Goal: Information Seeking & Learning: Find specific fact

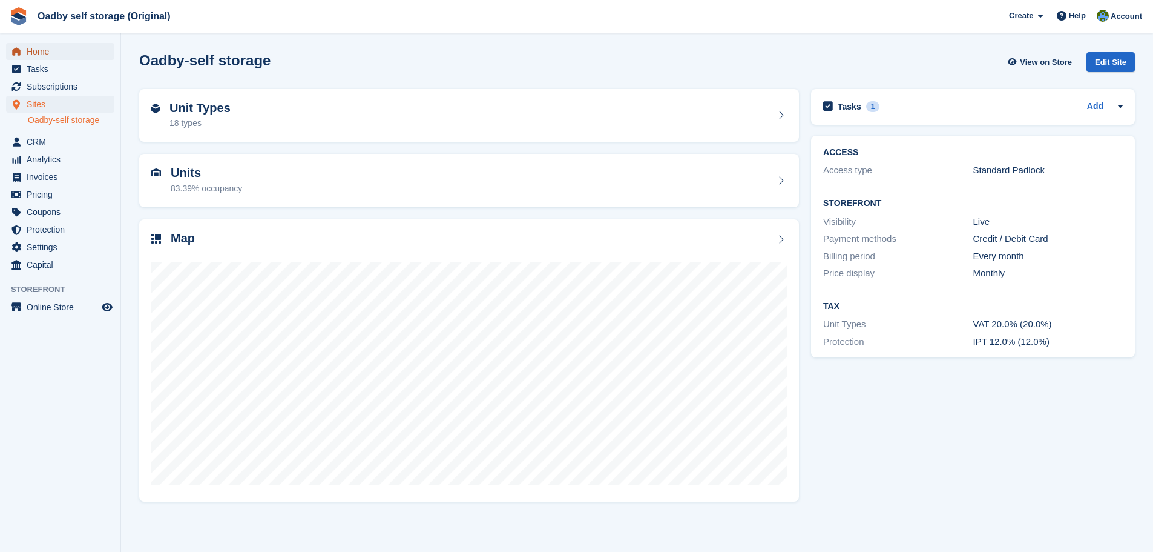
click at [35, 51] on span "Home" at bounding box center [63, 51] width 73 height 17
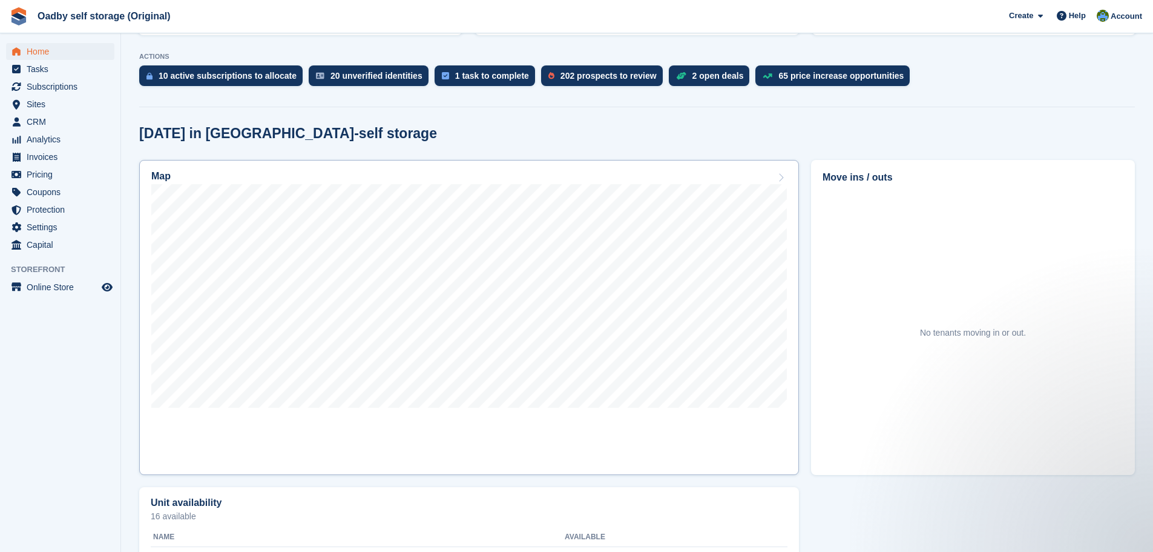
scroll to position [242, 0]
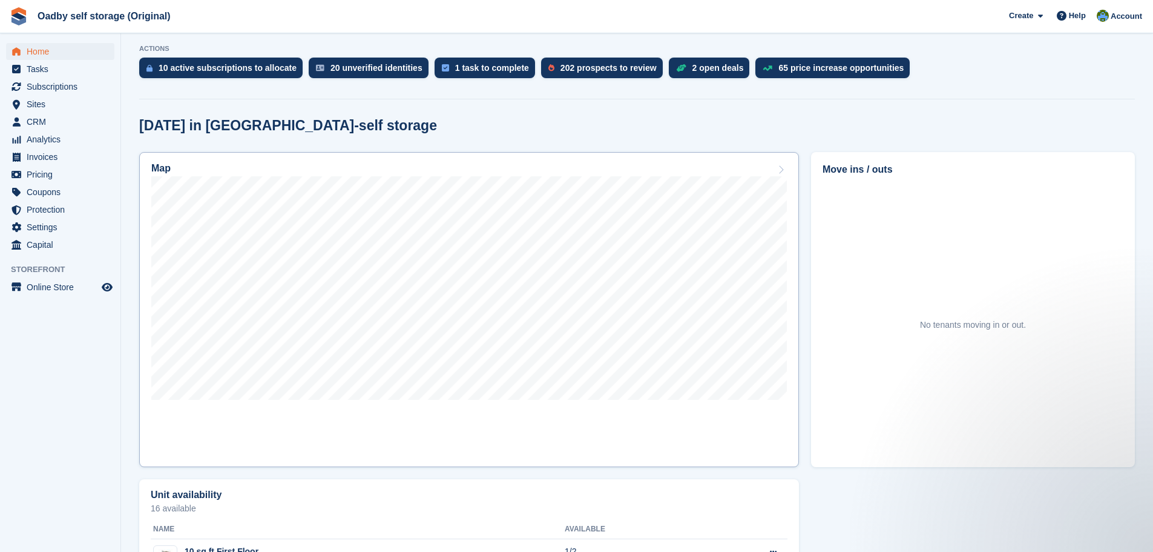
click at [575, 401] on div at bounding box center [469, 290] width 636 height 228
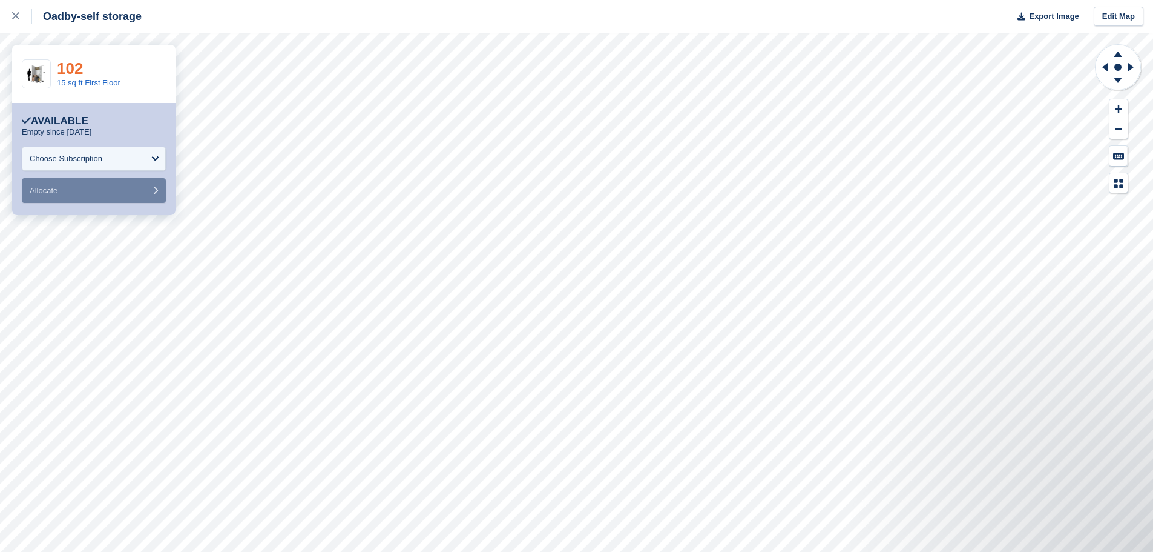
click at [73, 70] on link "102" at bounding box center [70, 68] width 26 height 18
click at [12, 12] on link at bounding box center [16, 16] width 32 height 33
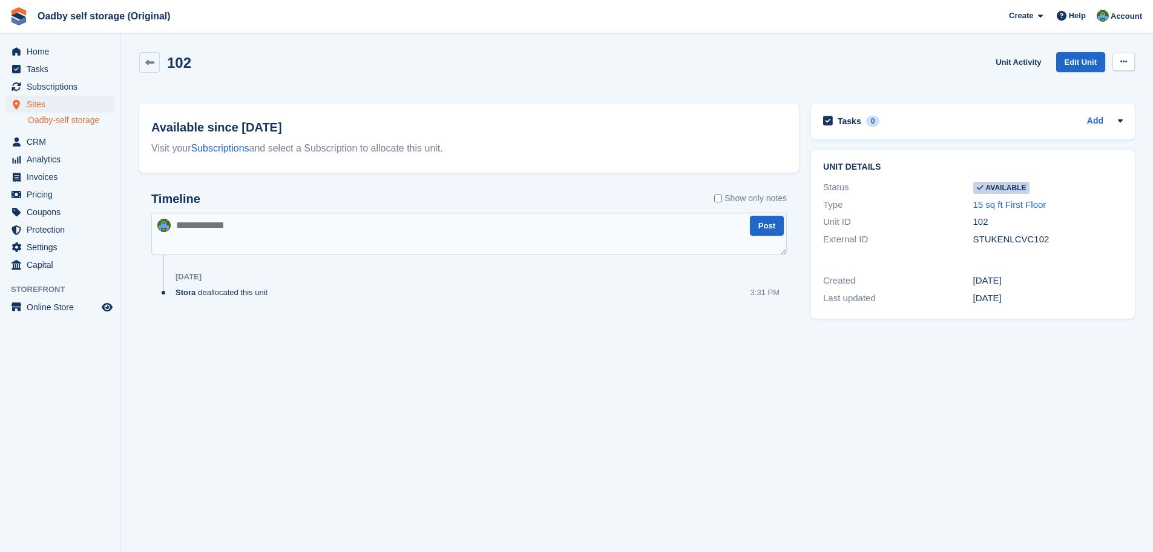
click at [1117, 62] on button at bounding box center [1124, 62] width 22 height 18
click at [1055, 87] on p "Make unavailable" at bounding box center [1077, 86] width 105 height 16
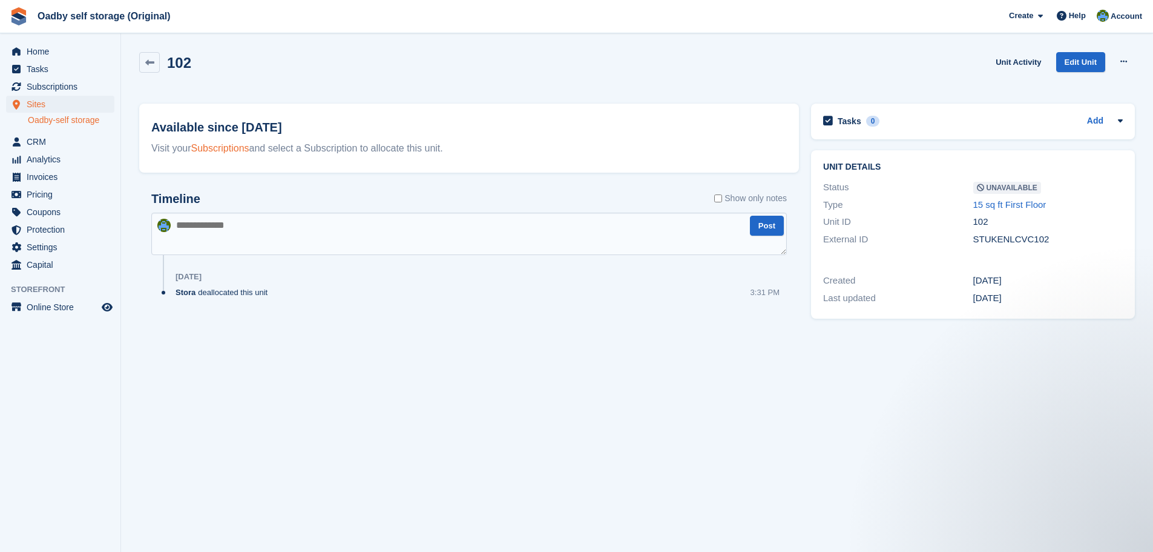
drag, startPoint x: 777, startPoint y: 297, endPoint x: 204, endPoint y: 153, distance: 590.7
click at [264, 229] on div "Timeline Show only notes Post 26 Sep Stora deallocated this unit 3:31 PM" at bounding box center [469, 250] width 636 height 116
click at [151, 84] on div "102 Unit Activity Edit Unit Make Available Delete unit" at bounding box center [637, 69] width 996 height 35
drag, startPoint x: 1023, startPoint y: 306, endPoint x: 965, endPoint y: 271, distance: 68.4
click at [965, 271] on div "Created 28 Jun 2023 Last updated 01 Oct 2025" at bounding box center [973, 289] width 324 height 59
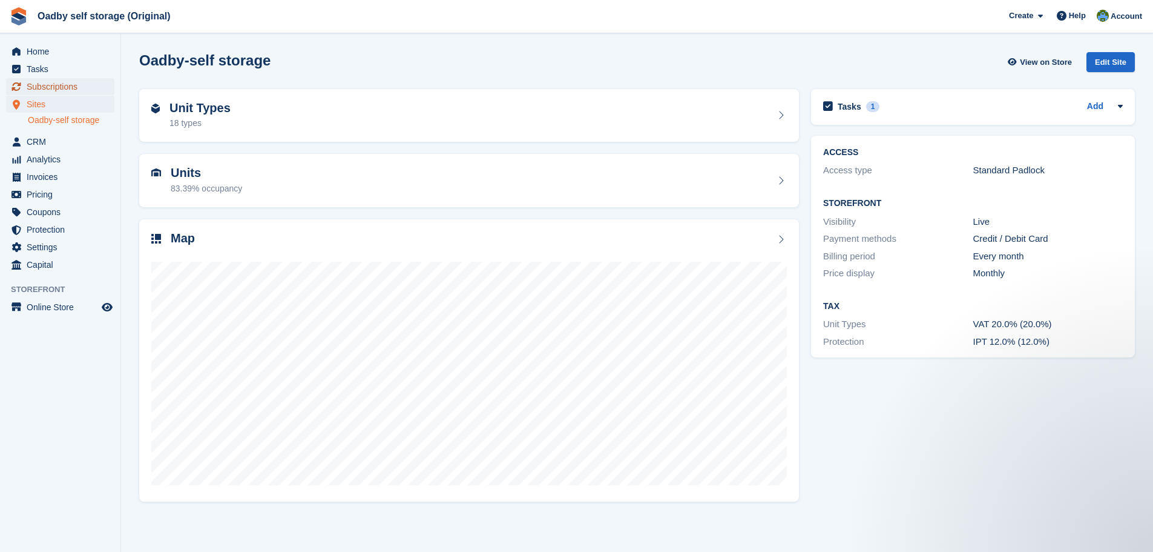
click at [39, 86] on span "Subscriptions" at bounding box center [63, 86] width 73 height 17
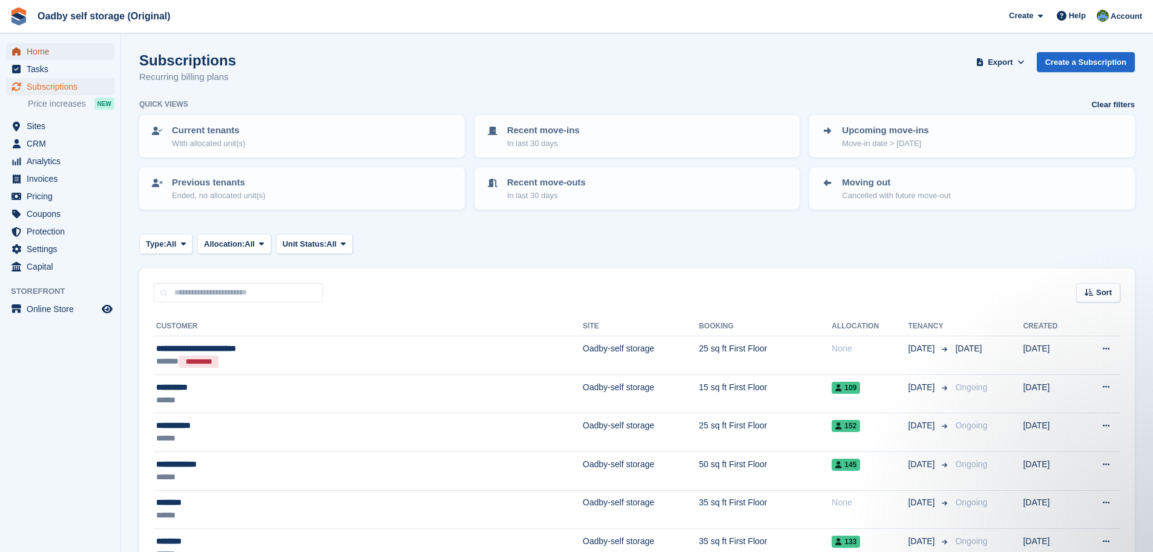
click at [26, 53] on link "Home" at bounding box center [60, 51] width 108 height 17
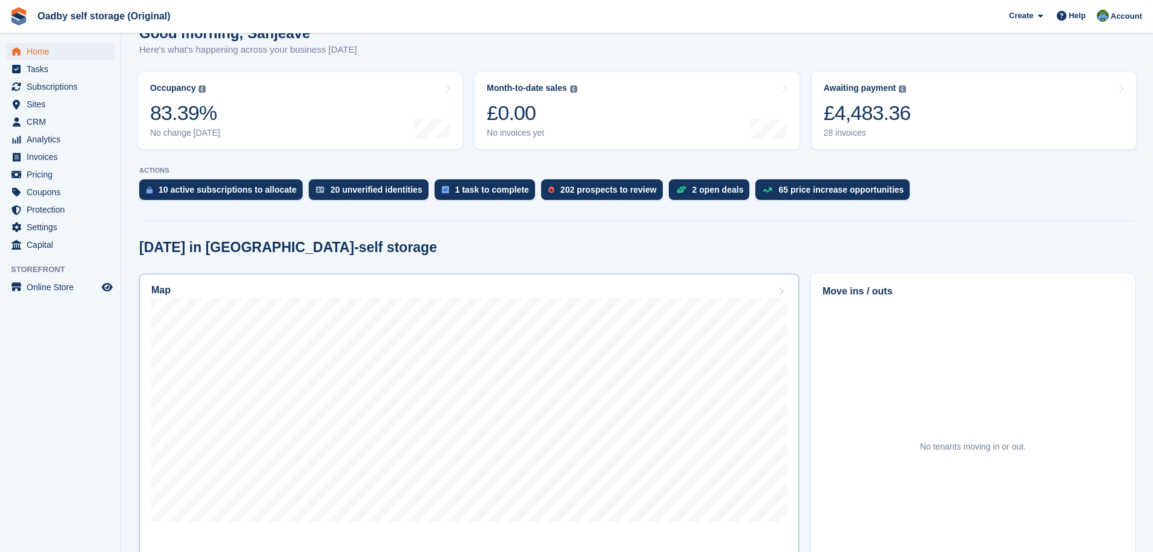
scroll to position [121, 0]
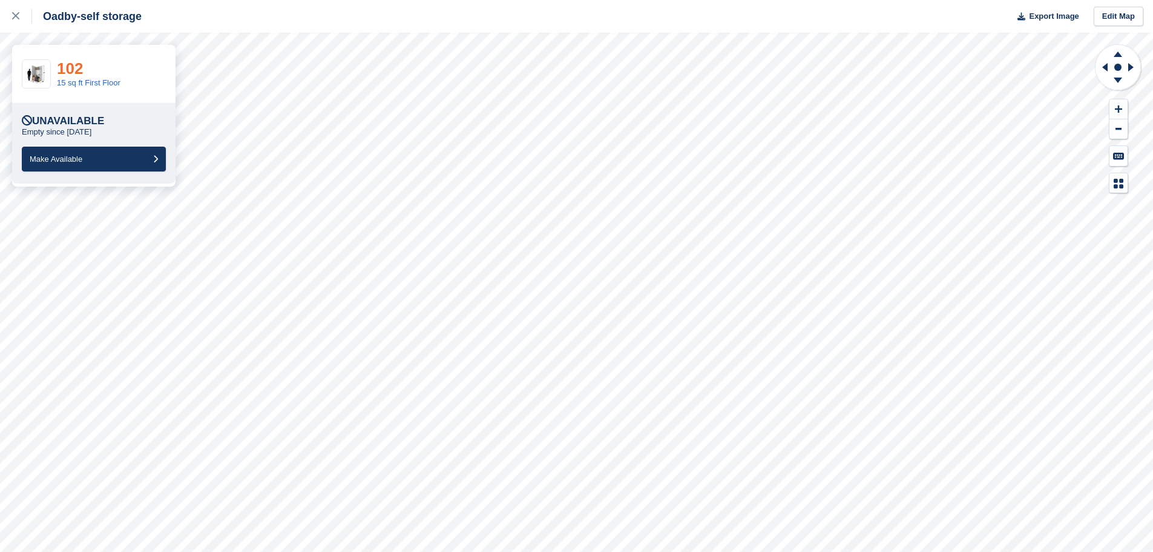
click at [64, 67] on link "102" at bounding box center [70, 68] width 26 height 18
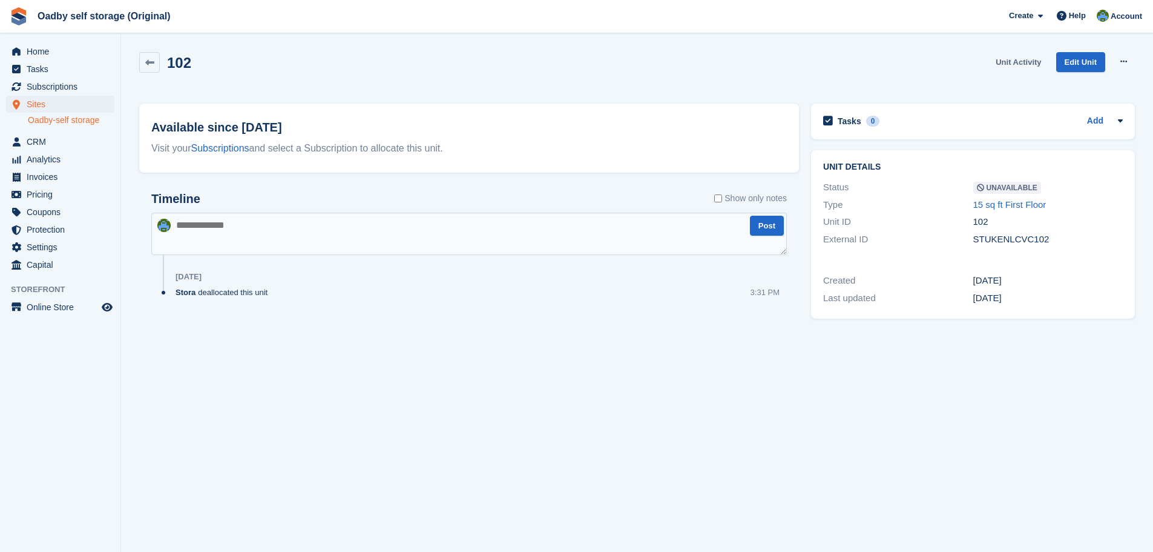
click at [1011, 61] on link "Unit Activity" at bounding box center [1018, 62] width 55 height 20
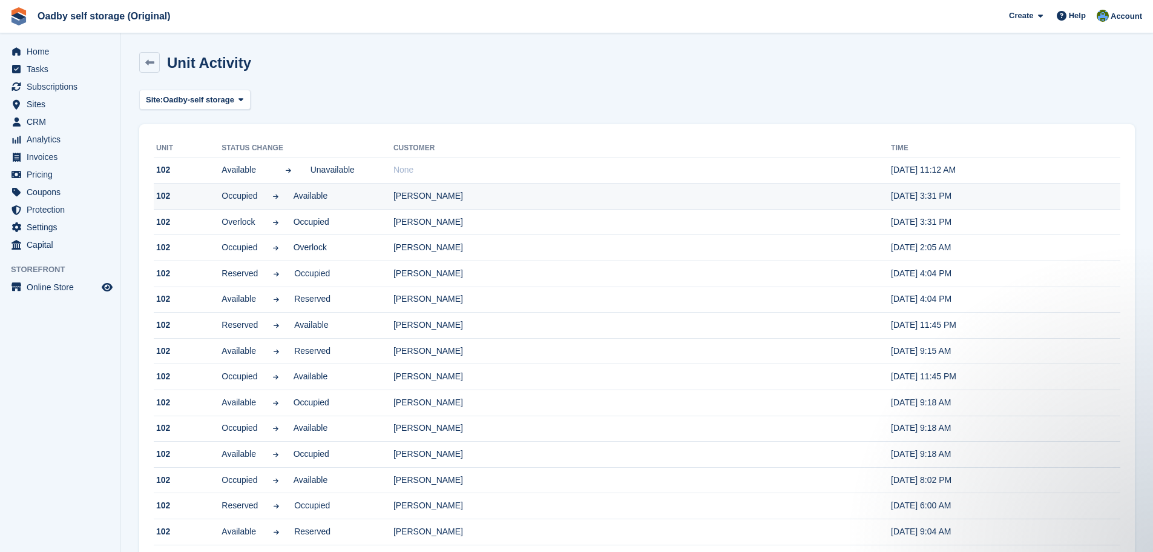
click at [448, 188] on td "[PERSON_NAME]" at bounding box center [643, 196] width 498 height 26
click at [443, 198] on td "[PERSON_NAME]" at bounding box center [643, 196] width 498 height 26
drag, startPoint x: 400, startPoint y: 194, endPoint x: 489, endPoint y: 196, distance: 89.6
click at [489, 196] on tr "102 Occupied Available Dionne Graham 26 Sep, 3:31 PM" at bounding box center [637, 196] width 967 height 26
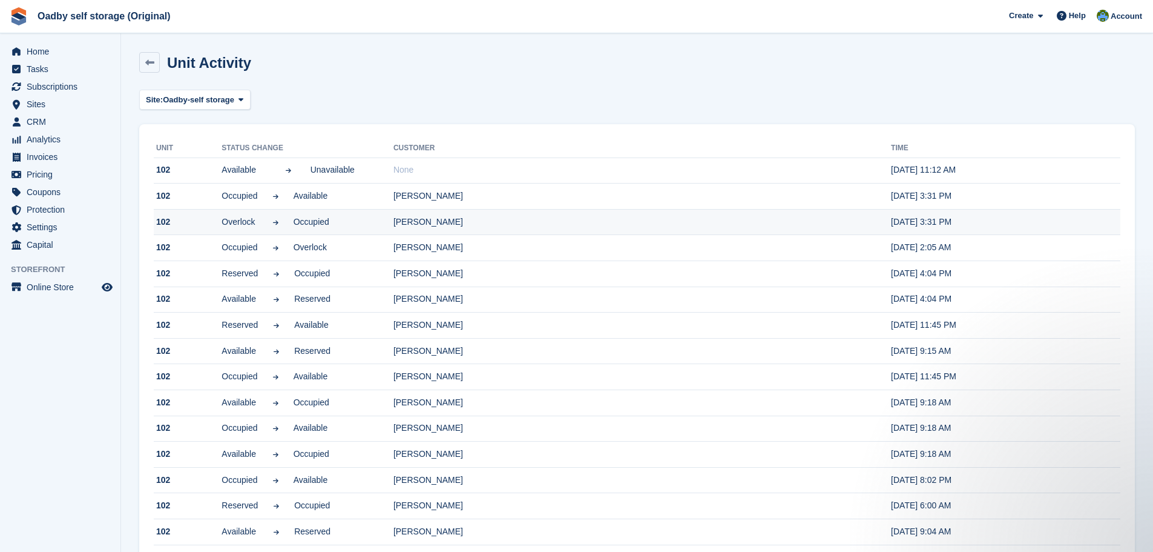
copy tr "[PERSON_NAME]"
click at [76, 87] on span "Subscriptions" at bounding box center [63, 86] width 73 height 17
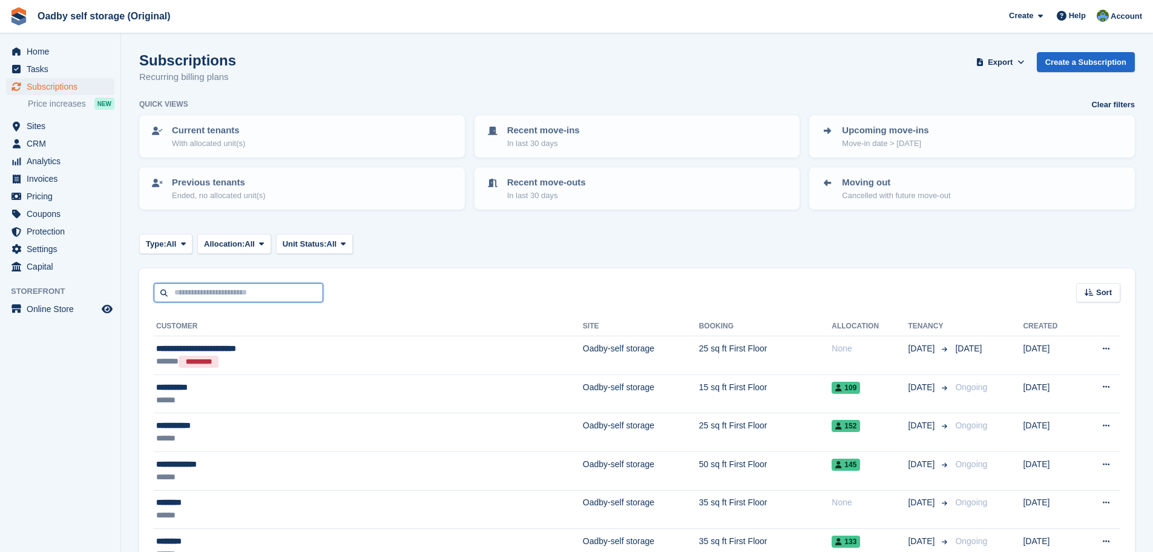
click at [190, 295] on input "text" at bounding box center [239, 293] width 170 height 20
paste input "**********"
type input "**********"
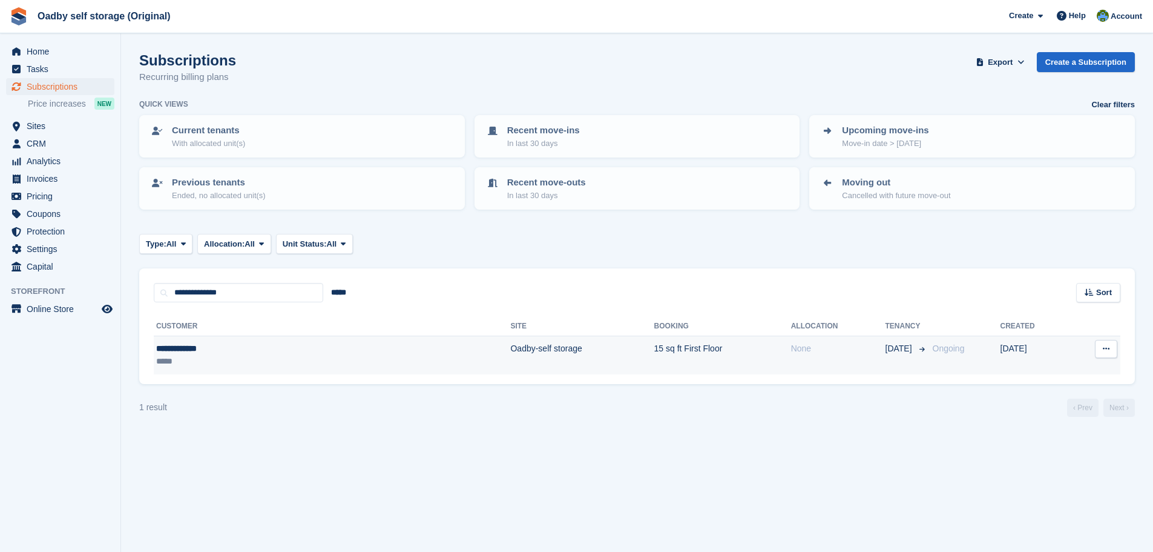
click at [242, 342] on div "**********" at bounding box center [244, 348] width 176 height 13
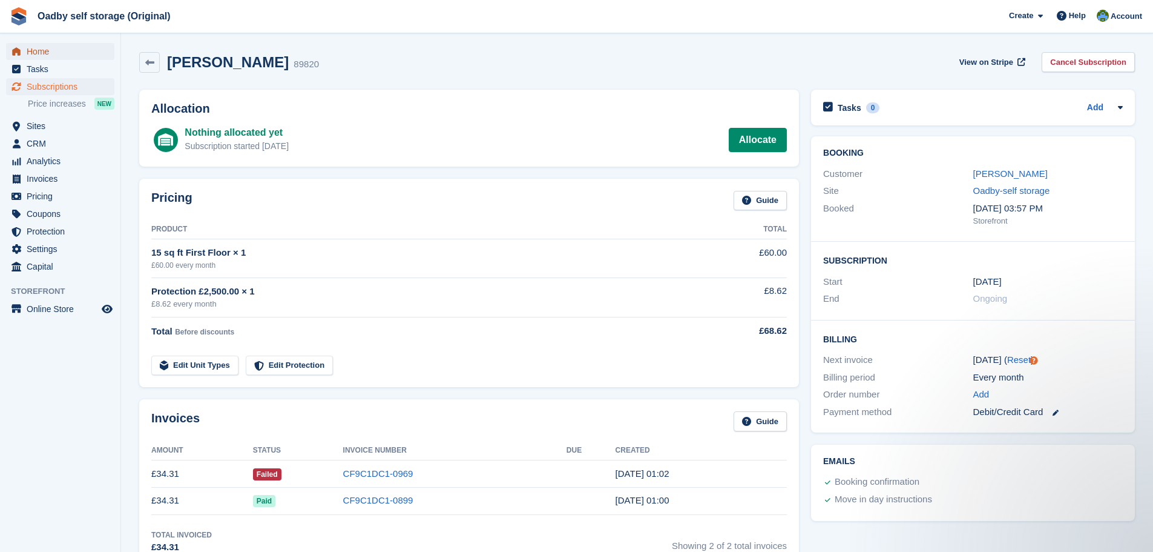
click at [36, 48] on span "Home" at bounding box center [63, 51] width 73 height 17
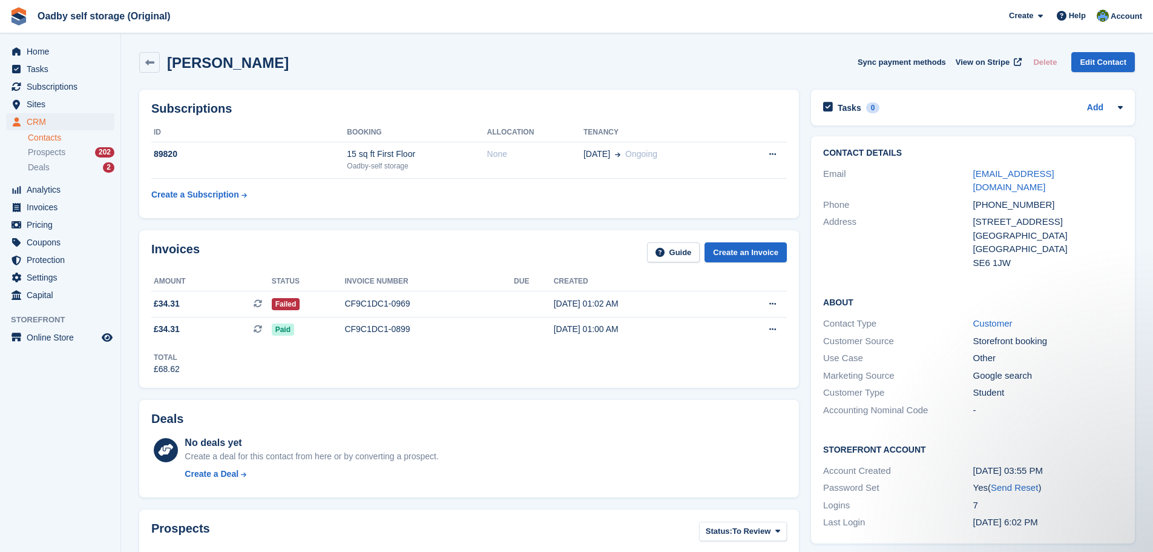
drag, startPoint x: 1048, startPoint y: 171, endPoint x: 1101, endPoint y: 224, distance: 74.9
click at [1101, 229] on div "London" at bounding box center [1049, 236] width 150 height 14
click at [622, 381] on div "Invoices Guide Create an Invoice Amount Status Invoice number Due Created £34.3…" at bounding box center [469, 308] width 660 height 157
click at [353, 304] on div "CF9C1DC1-0969" at bounding box center [430, 303] width 170 height 13
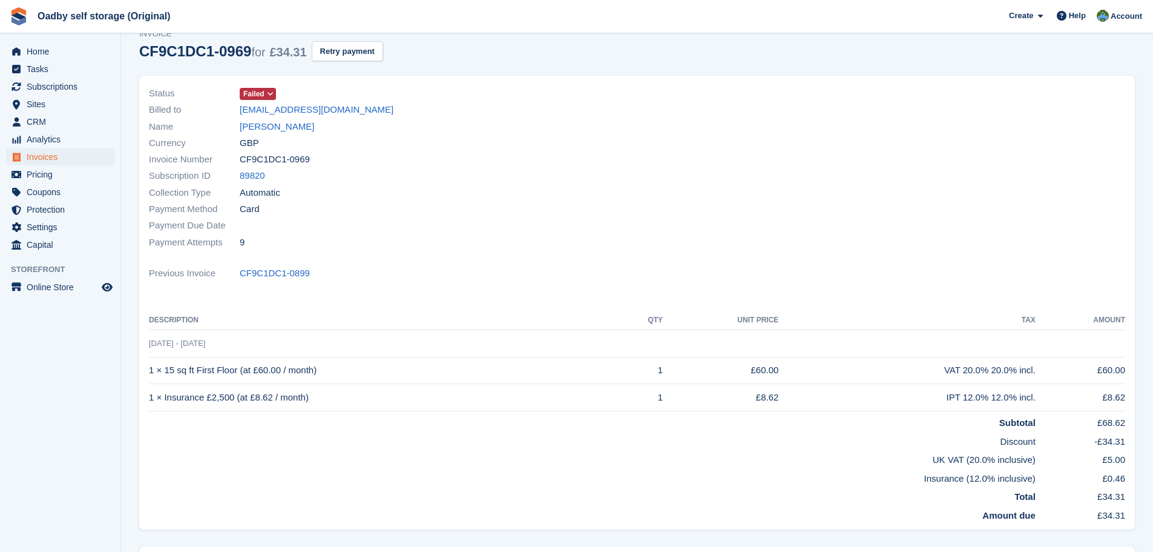
scroll to position [121, 0]
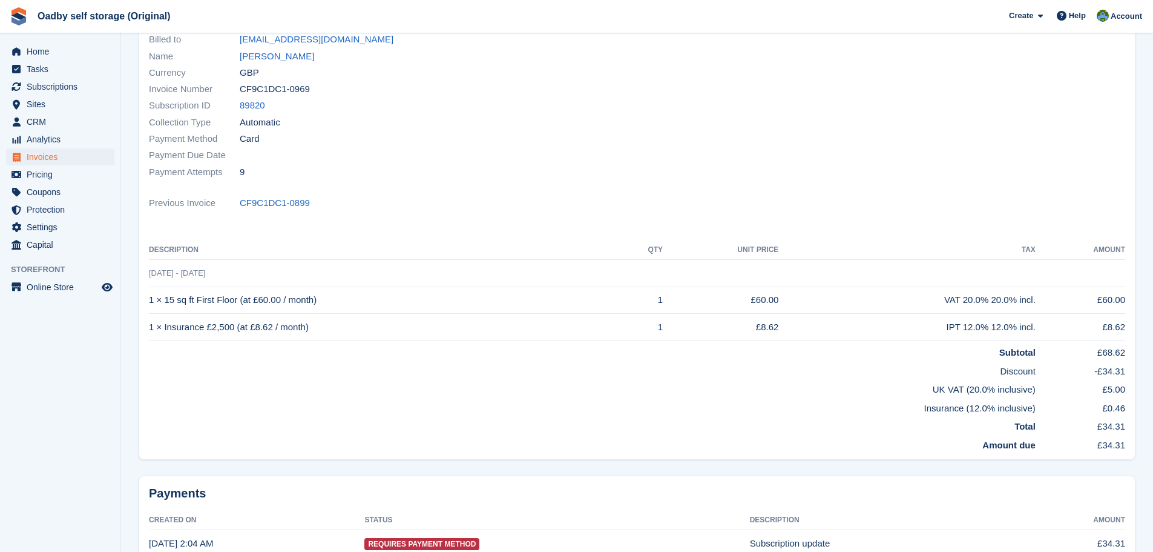
drag, startPoint x: 154, startPoint y: 303, endPoint x: 387, endPoint y: 306, distance: 233.1
click at [387, 306] on td "1 × 15 sq ft First Floor (at £60.00 / month)" at bounding box center [385, 299] width 472 height 27
copy td "1 × 15 sq ft First Floor (at £60.00 / month)"
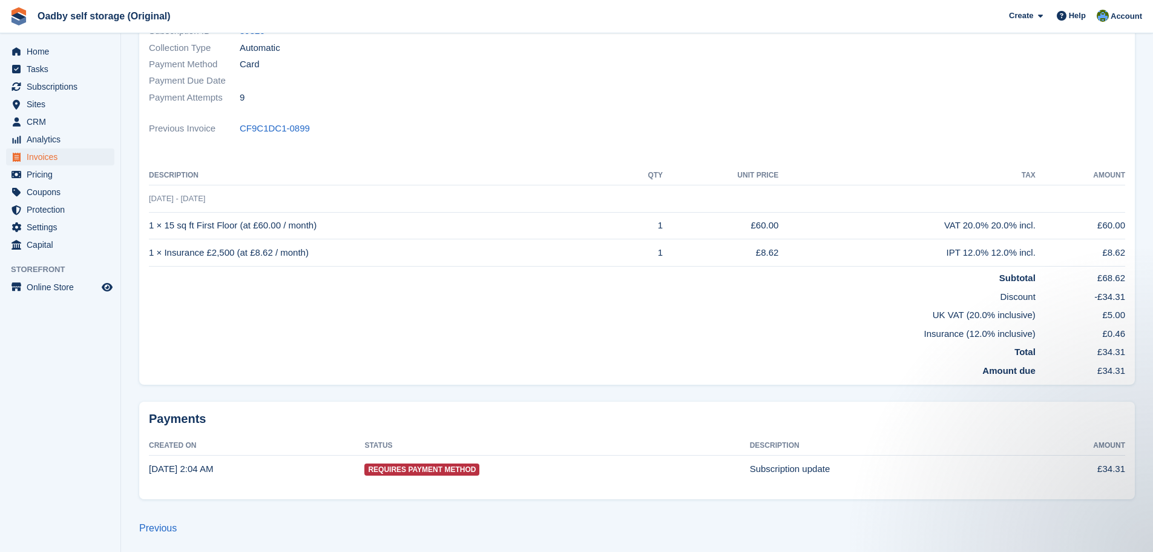
scroll to position [197, 0]
drag, startPoint x: 302, startPoint y: 244, endPoint x: 314, endPoint y: 252, distance: 14.3
click at [302, 244] on td "1 × Insurance £2,500 (at £8.62 / month)" at bounding box center [385, 250] width 472 height 27
drag, startPoint x: 317, startPoint y: 255, endPoint x: 145, endPoint y: 258, distance: 172.0
click at [145, 258] on div "Status Failed Billed to dgraham4218@gmail.com Name Dionne Graham Currency GBP I…" at bounding box center [637, 156] width 996 height 454
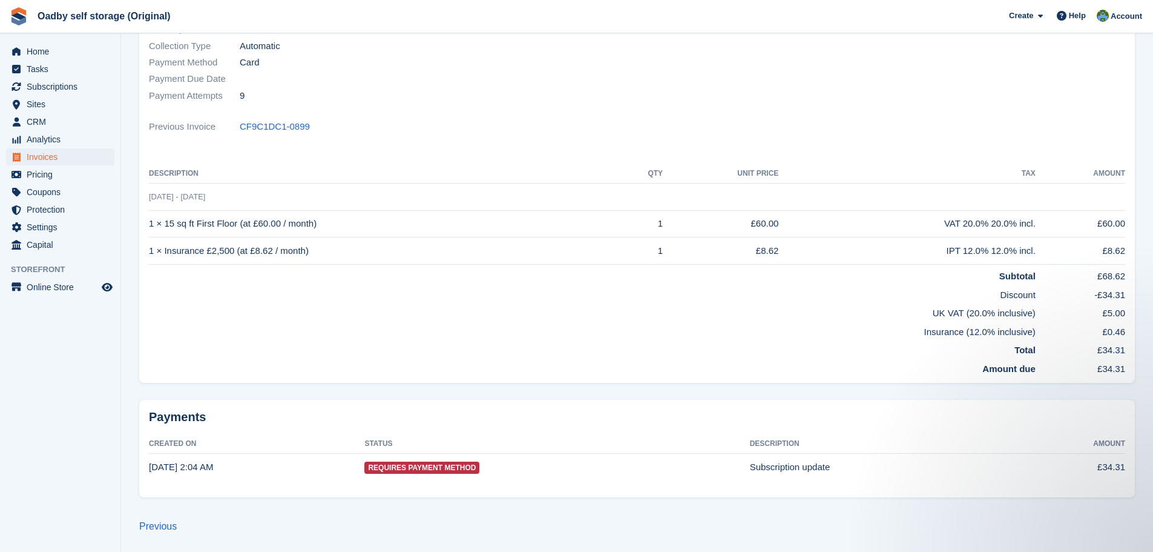
click at [150, 255] on td "1 × Insurance £2,500 (at £8.62 / month)" at bounding box center [385, 250] width 472 height 27
drag, startPoint x: 150, startPoint y: 255, endPoint x: 312, endPoint y: 259, distance: 161.7
click at [312, 259] on td "1 × Insurance £2,500 (at £8.62 / month)" at bounding box center [385, 250] width 472 height 27
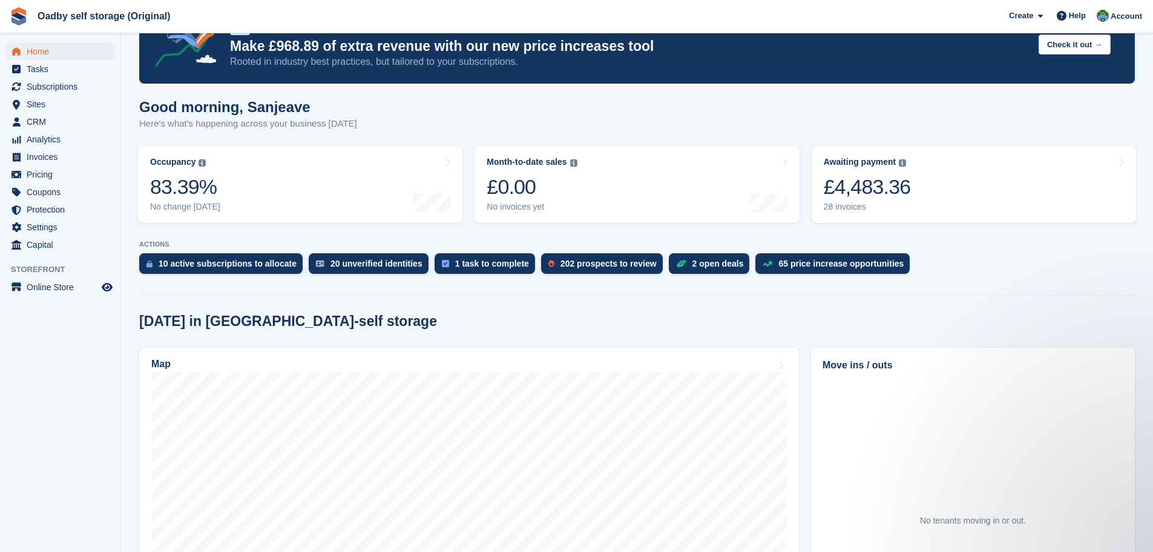
scroll to position [242, 0]
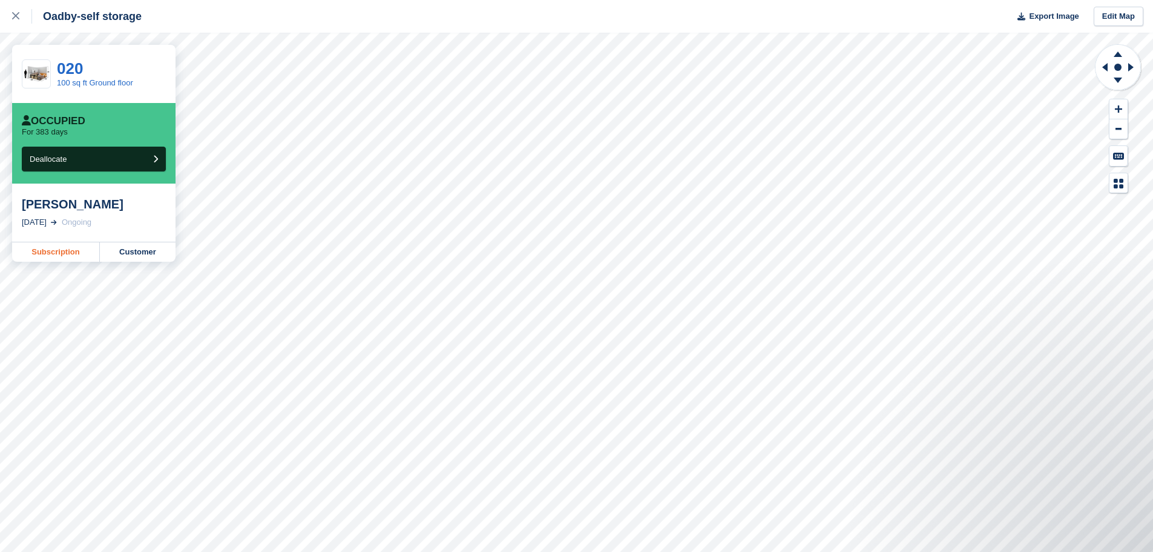
click at [76, 251] on link "Subscription" at bounding box center [56, 251] width 88 height 19
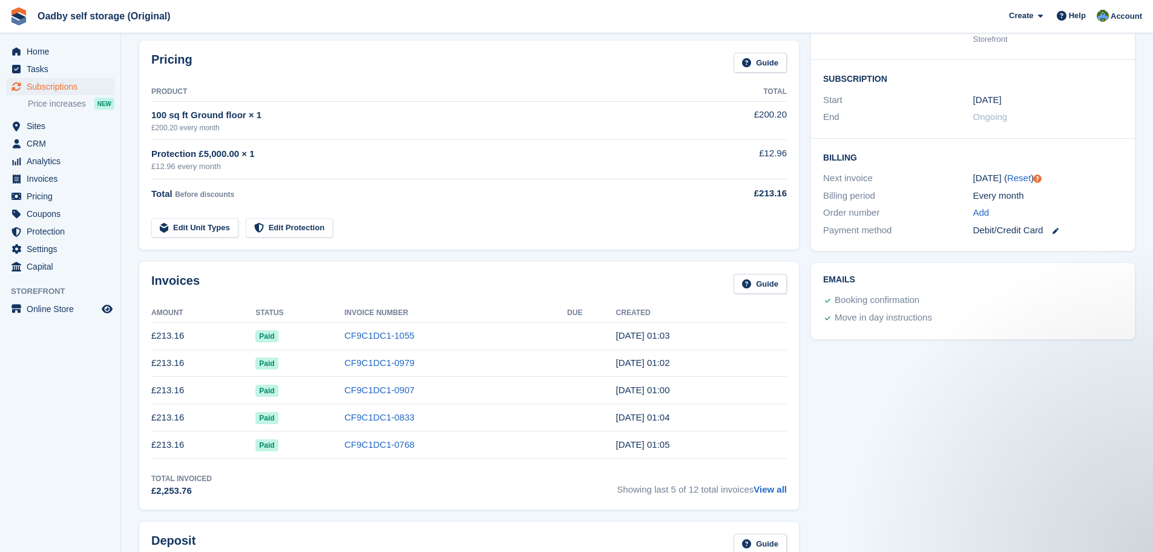
scroll to position [121, 0]
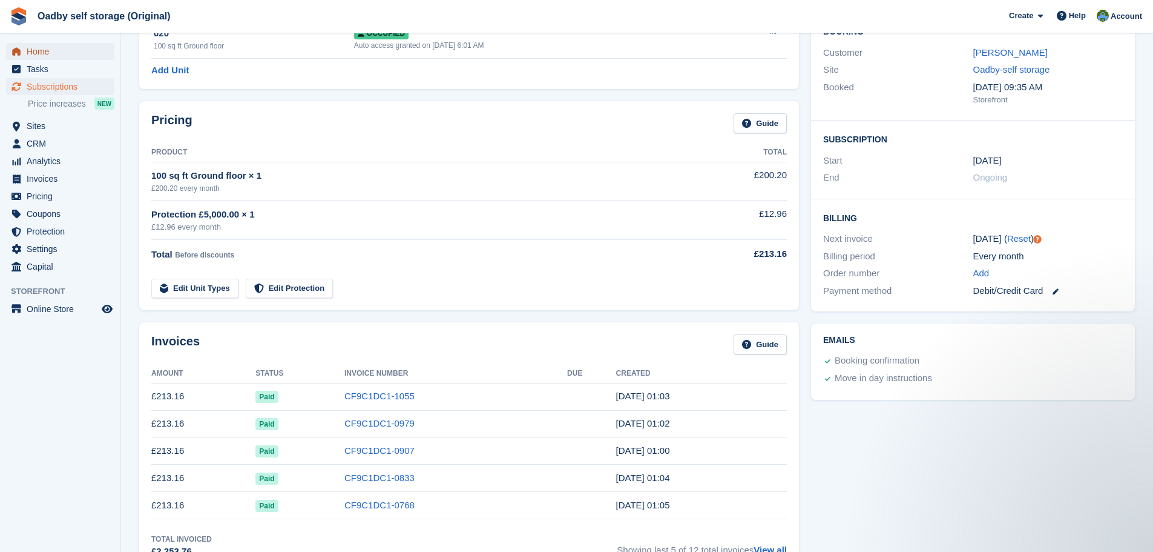
click at [51, 55] on span "Home" at bounding box center [63, 51] width 73 height 17
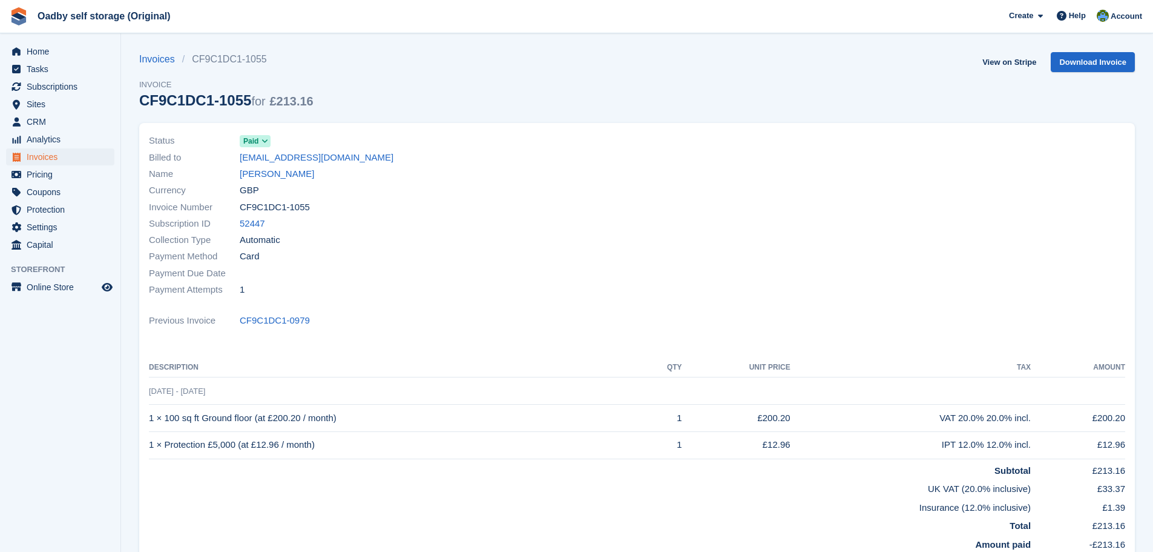
scroll to position [182, 0]
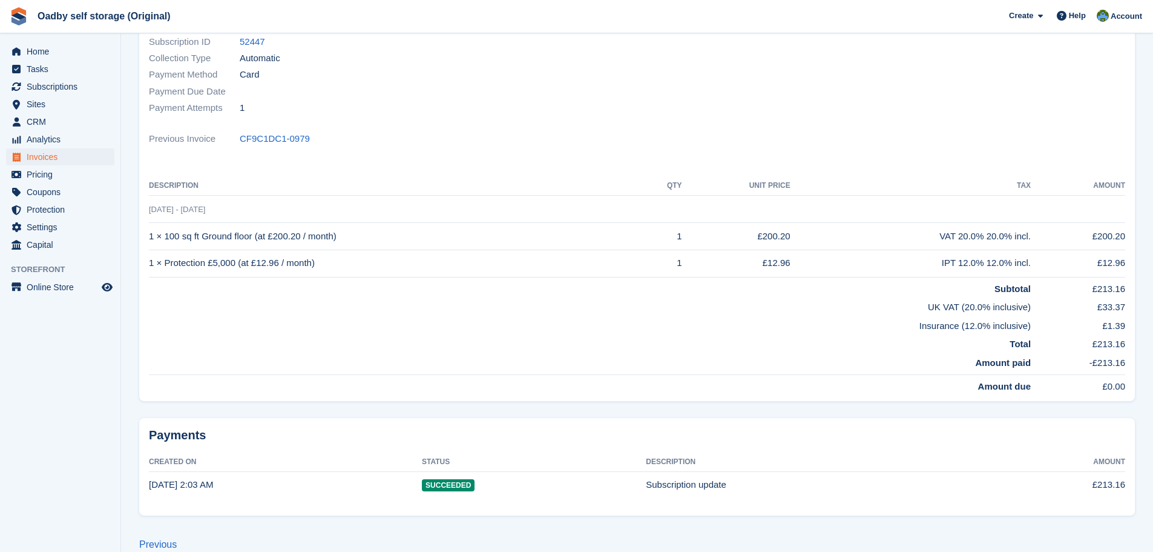
drag, startPoint x: 151, startPoint y: 237, endPoint x: 368, endPoint y: 243, distance: 217.5
click at [368, 243] on td "1 × 100 sq ft Ground floor (at £200.20 / month)" at bounding box center [396, 236] width 494 height 27
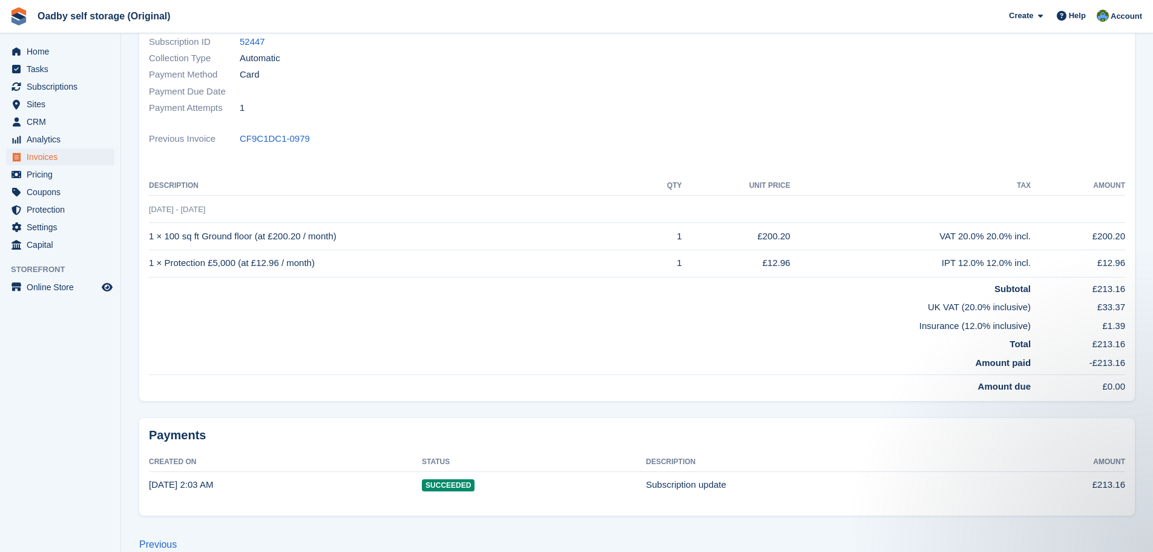
scroll to position [0, 0]
copy td "1 × 100 sq ft Ground floor (at £200.20 / month)"
drag, startPoint x: 315, startPoint y: 266, endPoint x: 147, endPoint y: 266, distance: 168.3
click at [147, 266] on div "Status Paid Billed to [EMAIL_ADDRESS][DOMAIN_NAME] Name [PERSON_NAME] Currency …" at bounding box center [637, 171] width 996 height 460
drag, startPoint x: 243, startPoint y: 252, endPoint x: 194, endPoint y: 260, distance: 50.3
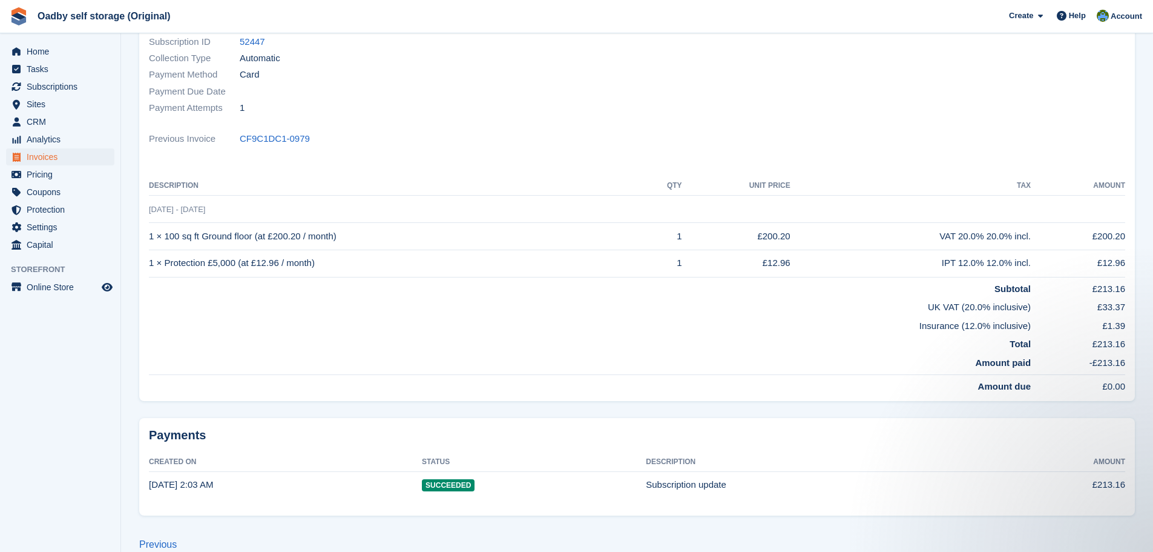
click at [243, 252] on td "1 × Protection £5,000 (at £12.96 / month)" at bounding box center [396, 262] width 494 height 27
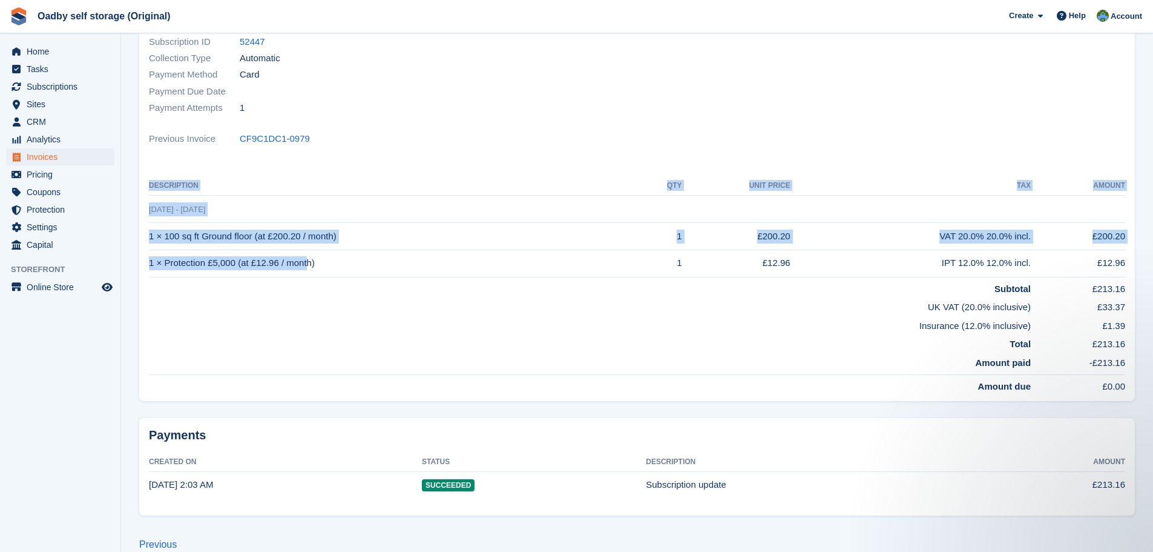
drag, startPoint x: 148, startPoint y: 263, endPoint x: 228, endPoint y: 268, distance: 80.7
click at [228, 268] on div "Status Paid Billed to sharonmarques0724@gmail.com Name Carla da Conceicao Curre…" at bounding box center [637, 171] width 996 height 460
click at [228, 268] on td "1 × Protection £5,000 (at £12.96 / month)" at bounding box center [396, 262] width 494 height 27
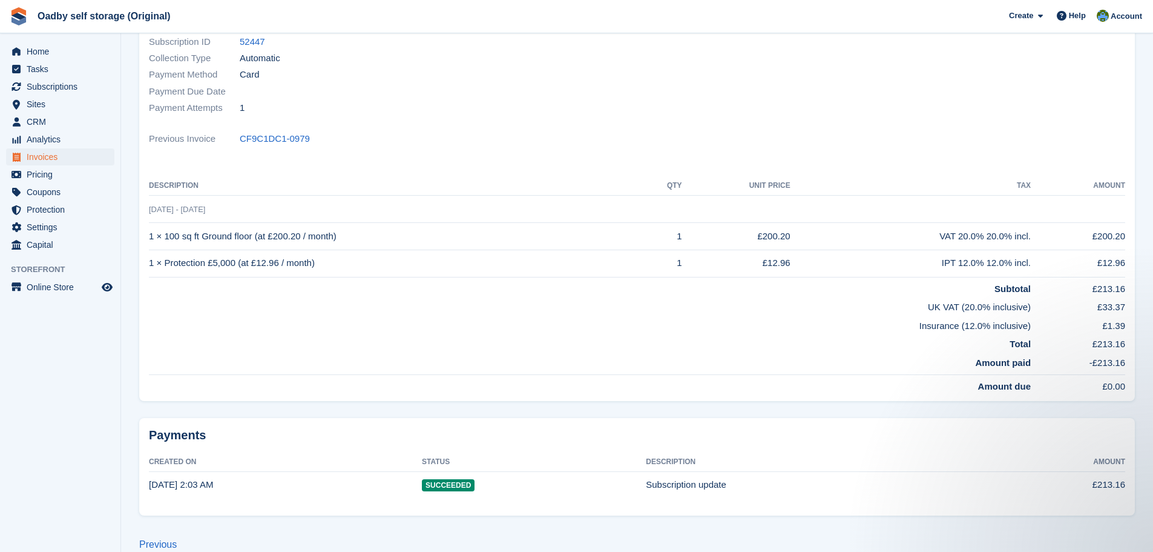
drag, startPoint x: 316, startPoint y: 257, endPoint x: 150, endPoint y: 271, distance: 167.0
click at [150, 271] on td "1 × Protection £5,000 (at £12.96 / month)" at bounding box center [396, 262] width 494 height 27
copy td "1 × Protection £5,000 (at £12.96 / month)"
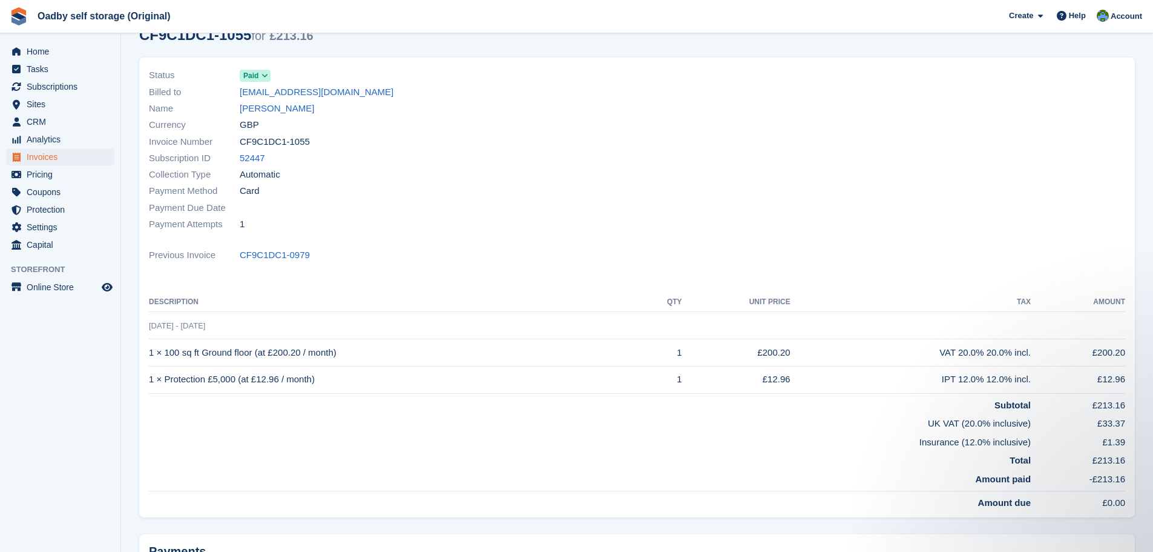
scroll to position [61, 0]
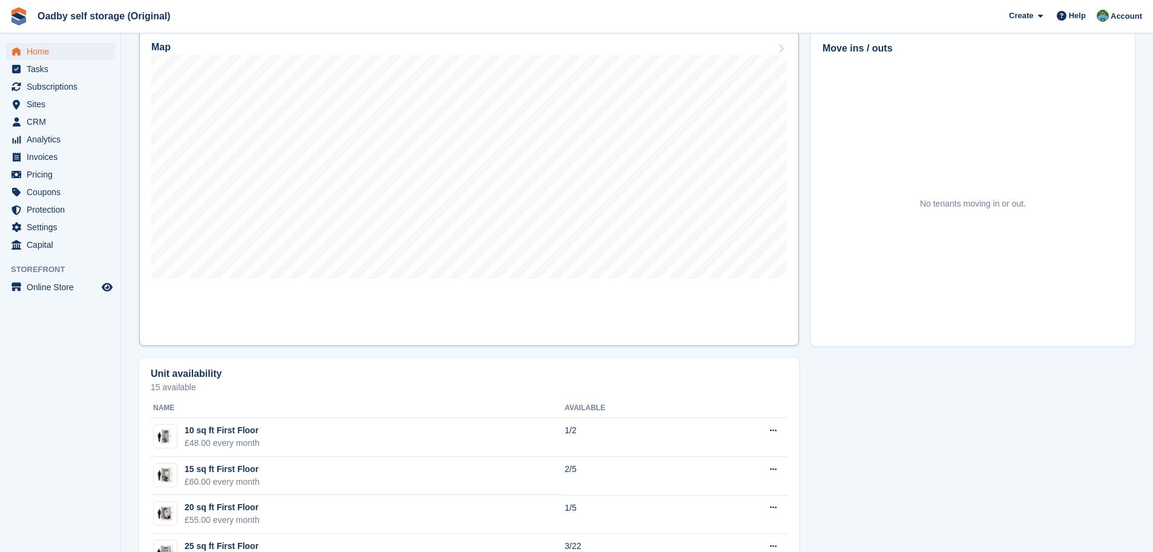
click at [411, 260] on link "Map" at bounding box center [469, 188] width 660 height 315
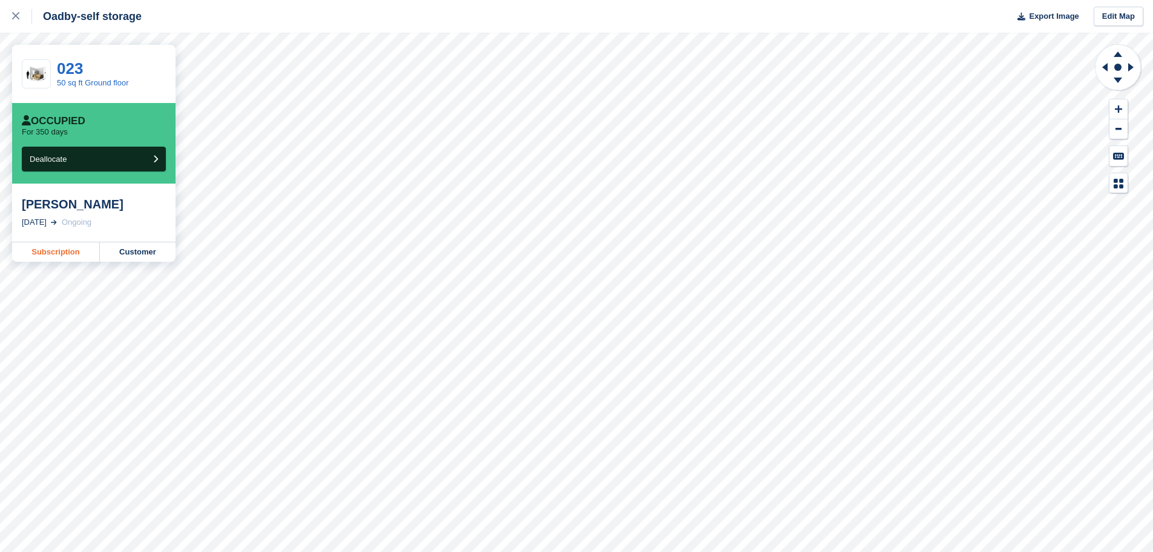
click at [62, 254] on link "Subscription" at bounding box center [56, 251] width 88 height 19
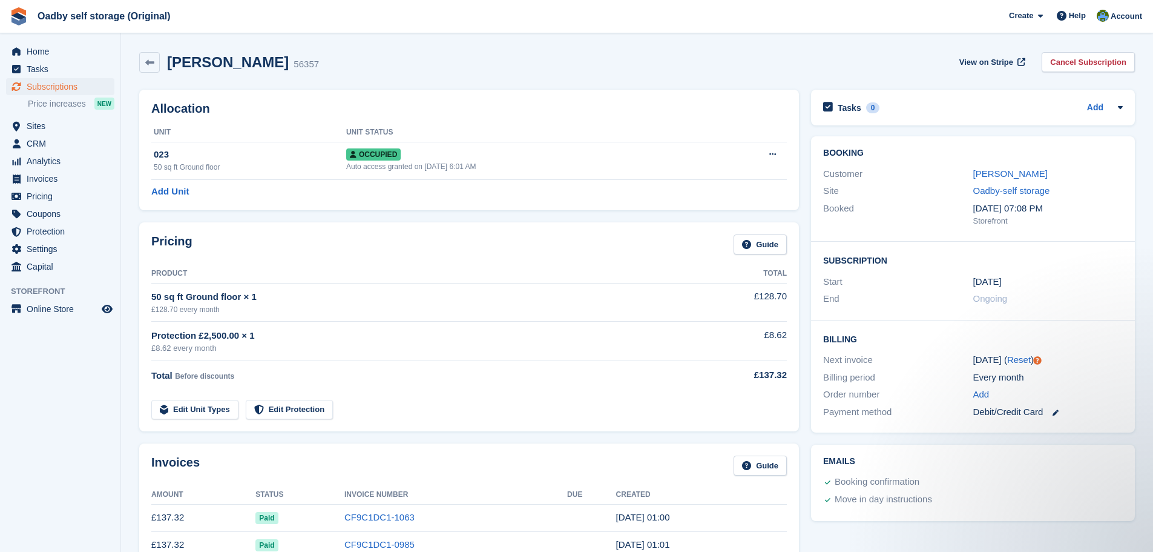
drag, startPoint x: 263, startPoint y: 303, endPoint x: 151, endPoint y: 296, distance: 112.9
click at [150, 303] on div "Pricing Guide Product Total 50 sq ft Ground floor × 1 £128.70 every month £128.…" at bounding box center [469, 326] width 660 height 209
click at [150, 297] on div "Pricing Guide Product Total 50 sq ft Ground floor × 1 £128.70 every month £128.…" at bounding box center [469, 326] width 660 height 209
drag, startPoint x: 150, startPoint y: 300, endPoint x: 255, endPoint y: 299, distance: 104.8
click at [255, 299] on div "Pricing Guide Product Total 50 sq ft Ground floor × 1 £128.70 every month £128.…" at bounding box center [469, 326] width 660 height 209
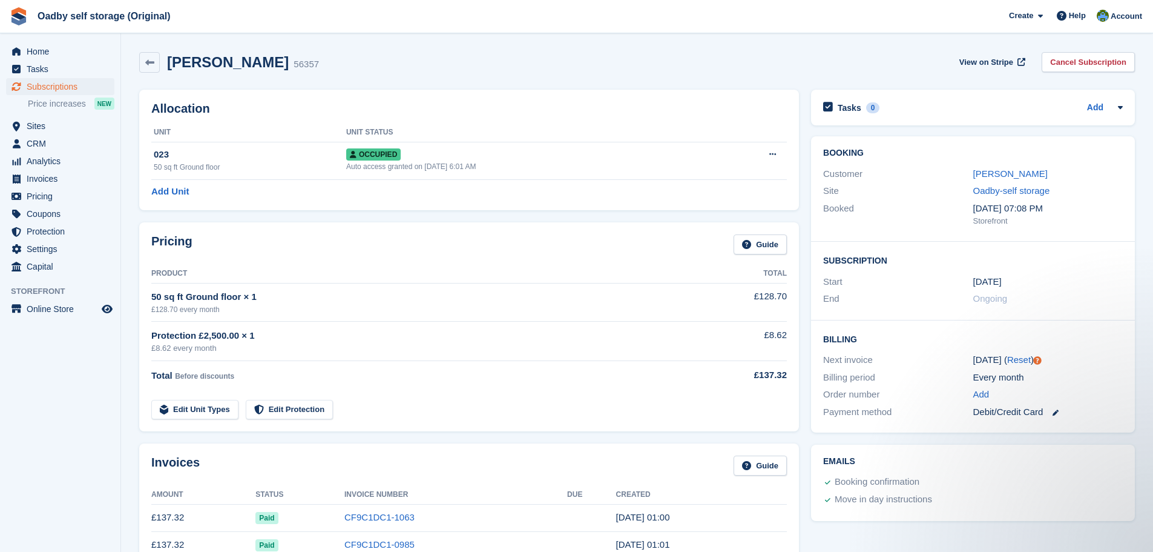
click at [255, 299] on div "50 sq ft Ground floor × 1" at bounding box center [420, 297] width 538 height 14
drag, startPoint x: 255, startPoint y: 299, endPoint x: 153, endPoint y: 300, distance: 102.3
click at [153, 300] on div "50 sq ft Ground floor × 1" at bounding box center [420, 297] width 538 height 14
copy div "50 sq ft Ground floor × 1"
drag, startPoint x: 317, startPoint y: 349, endPoint x: 286, endPoint y: 329, distance: 35.9
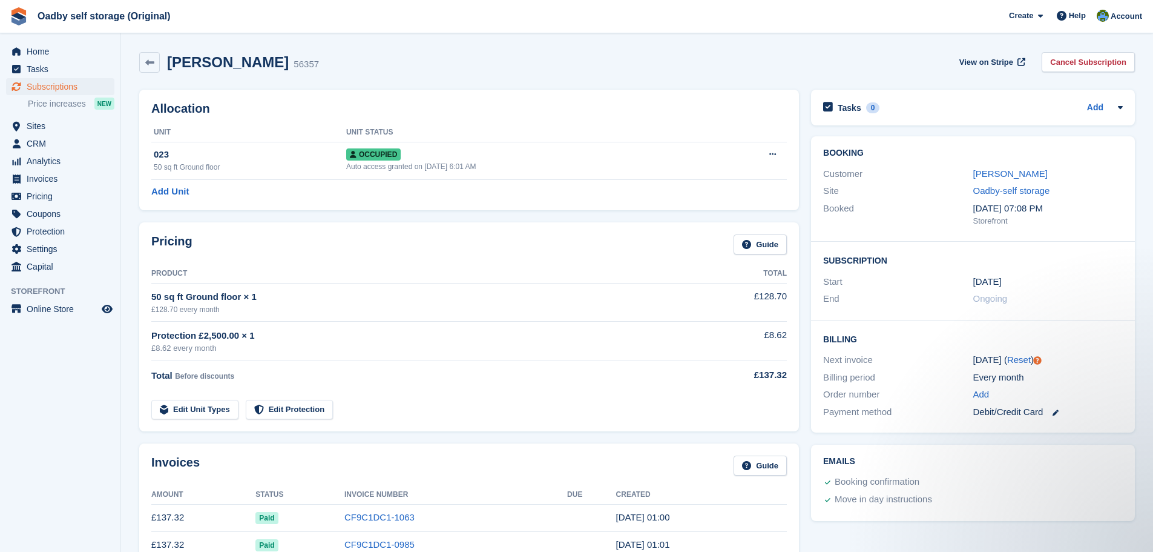
click at [317, 349] on div "£8.62 every month" at bounding box center [420, 348] width 538 height 12
drag, startPoint x: 251, startPoint y: 326, endPoint x: 254, endPoint y: 335, distance: 10.2
click at [251, 335] on td "Protection £2,500.00 × 1 £8.62 every month" at bounding box center [420, 341] width 538 height 39
drag, startPoint x: 258, startPoint y: 335, endPoint x: 152, endPoint y: 339, distance: 106.0
click at [152, 339] on div "Protection £2,500.00 × 1" at bounding box center [420, 336] width 538 height 14
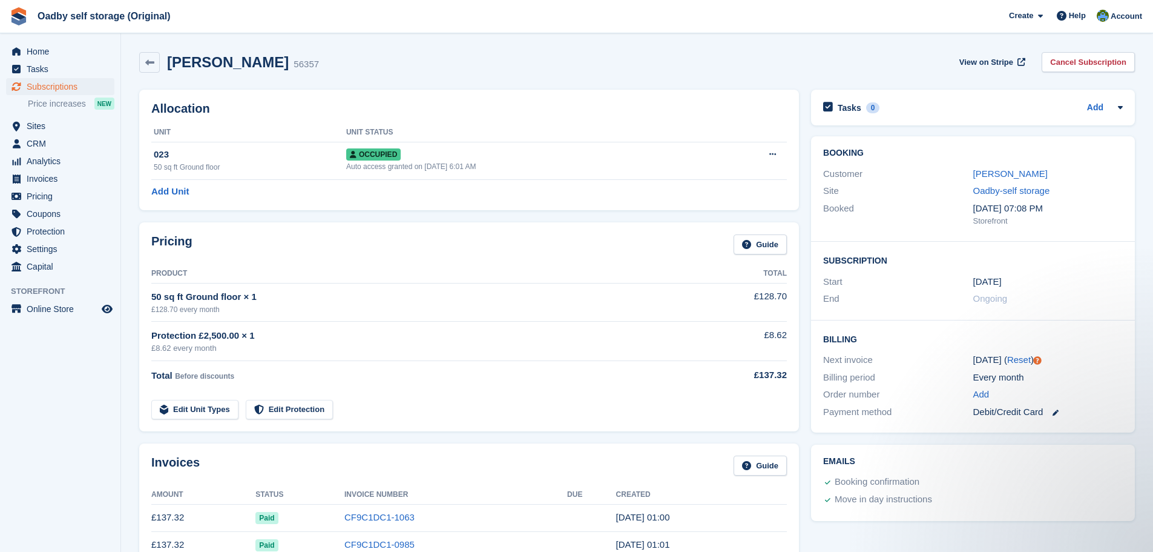
copy div "Protection £2,500.00 × 1"
